Goal: Transaction & Acquisition: Purchase product/service

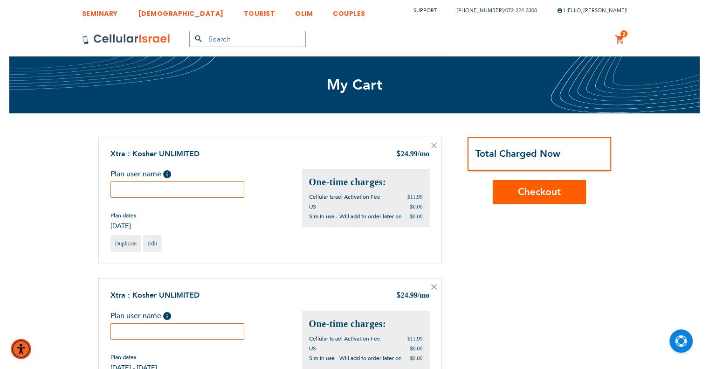
click at [434, 145] on icon at bounding box center [434, 145] width 5 height 5
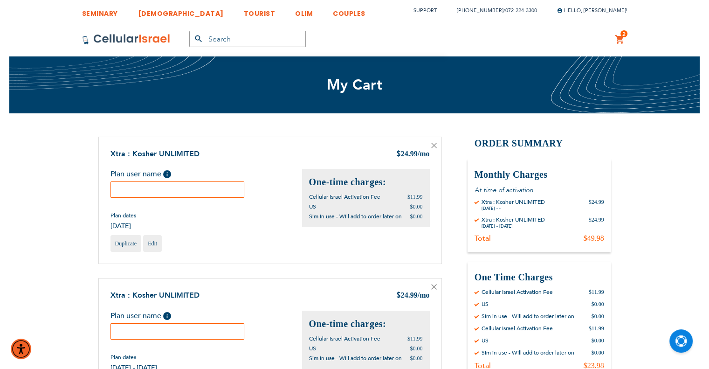
scroll to position [93, 0]
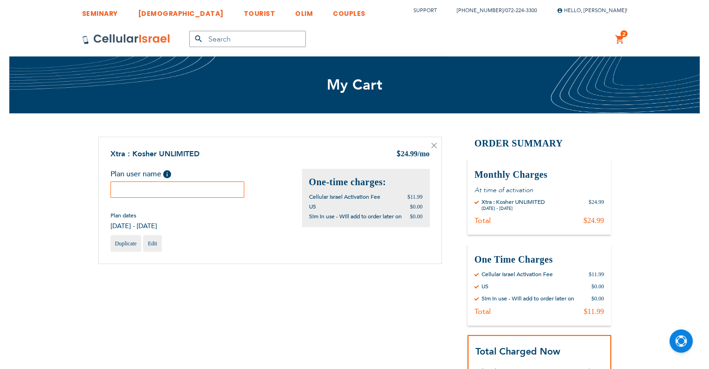
click at [182, 191] on input "text" at bounding box center [177, 189] width 134 height 16
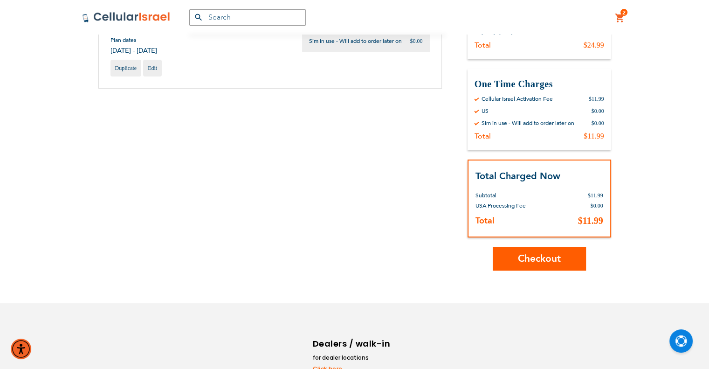
scroll to position [186, 0]
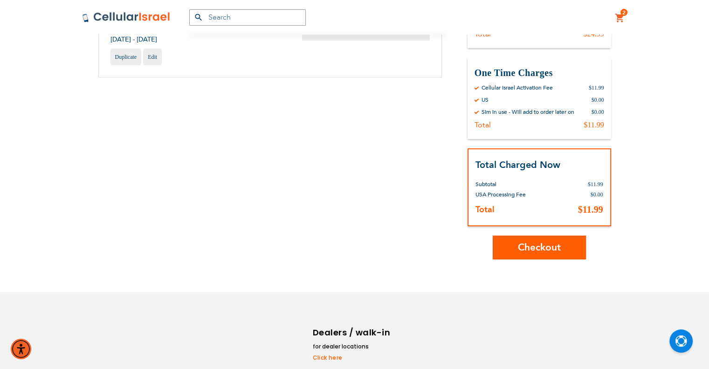
type input "Malky"
click at [574, 240] on button "Checkout" at bounding box center [539, 247] width 93 height 24
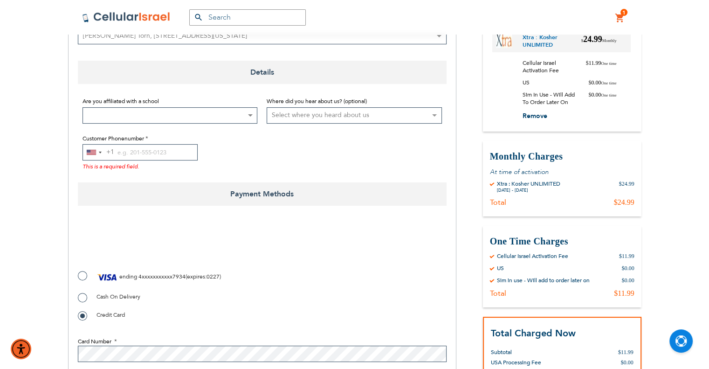
scroll to position [186, 0]
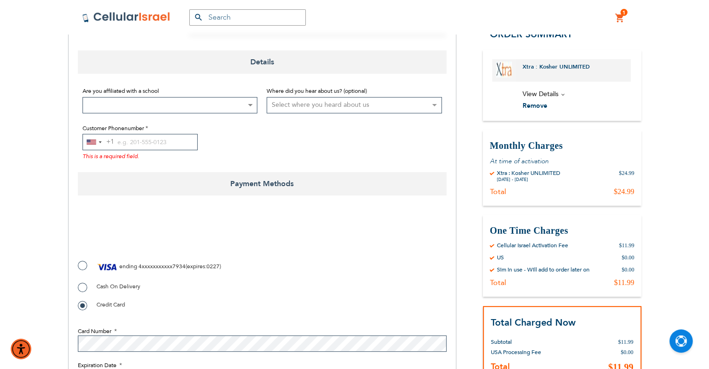
click at [94, 270] on label "ending 4xxxxxxxxxxx7934 ( expires : 0227 )" at bounding box center [149, 267] width 143 height 14
radio input "true"
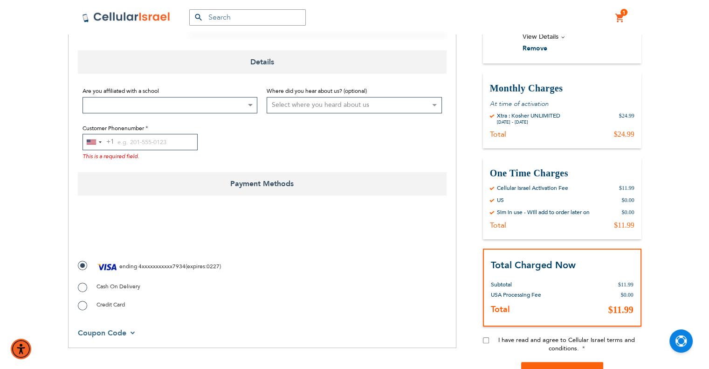
checkbox input "true"
click at [150, 137] on input "Customer Phonenumber" at bounding box center [140, 142] width 115 height 16
paste input "7188121926"
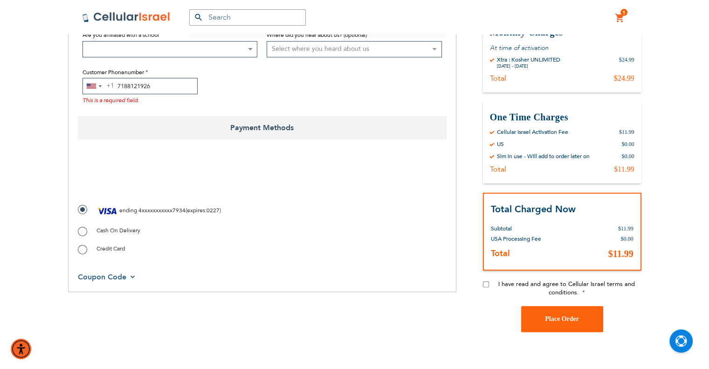
scroll to position [326, 0]
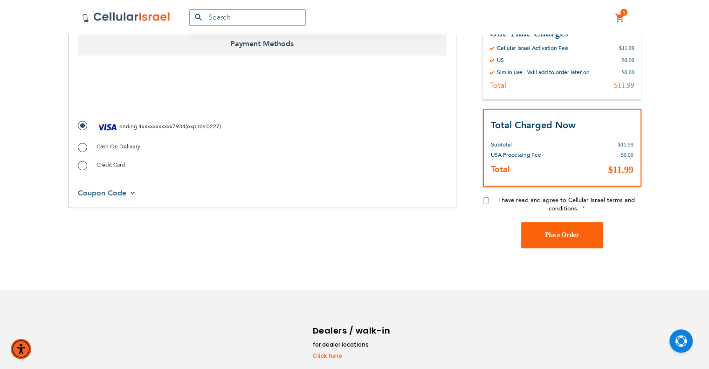
type input "7188121926"
click at [483, 198] on input "I have read and agree to Cellular Israel terms and conditions." at bounding box center [486, 200] width 6 height 6
checkbox input "true"
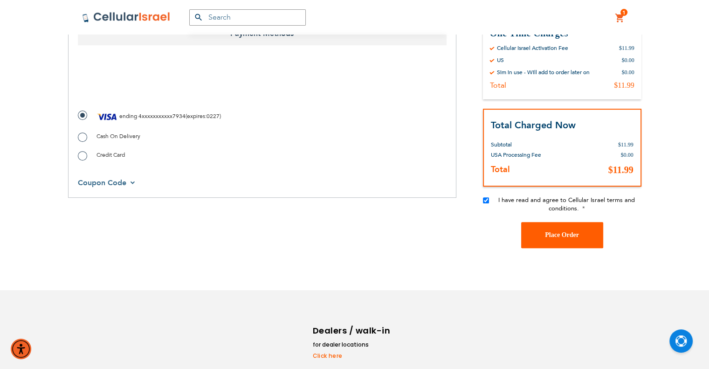
click at [538, 230] on button "Place Order" at bounding box center [562, 235] width 82 height 26
